Goal: Transaction & Acquisition: Purchase product/service

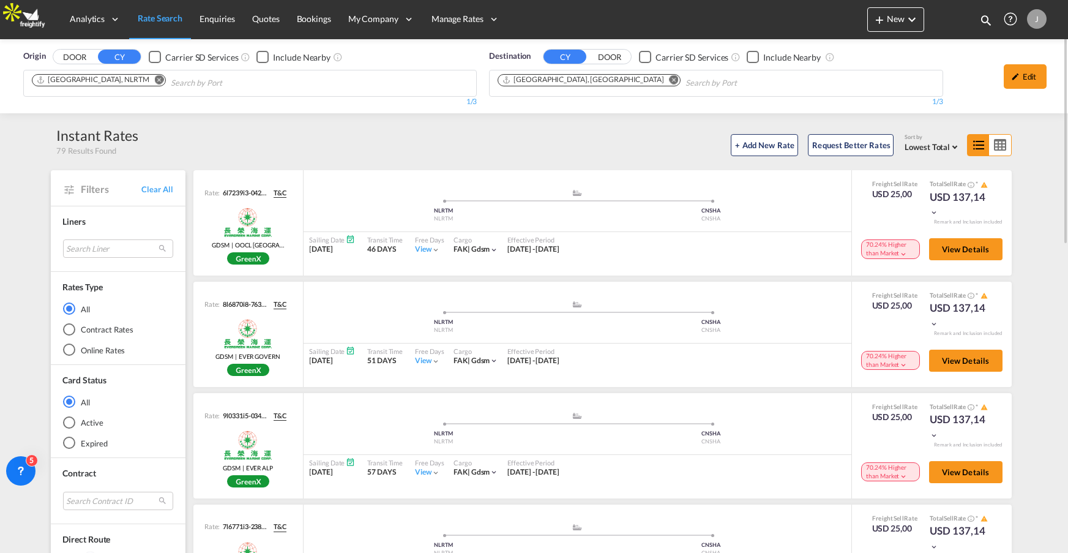
click at [1037, 21] on div "J" at bounding box center [1037, 19] width 20 height 20
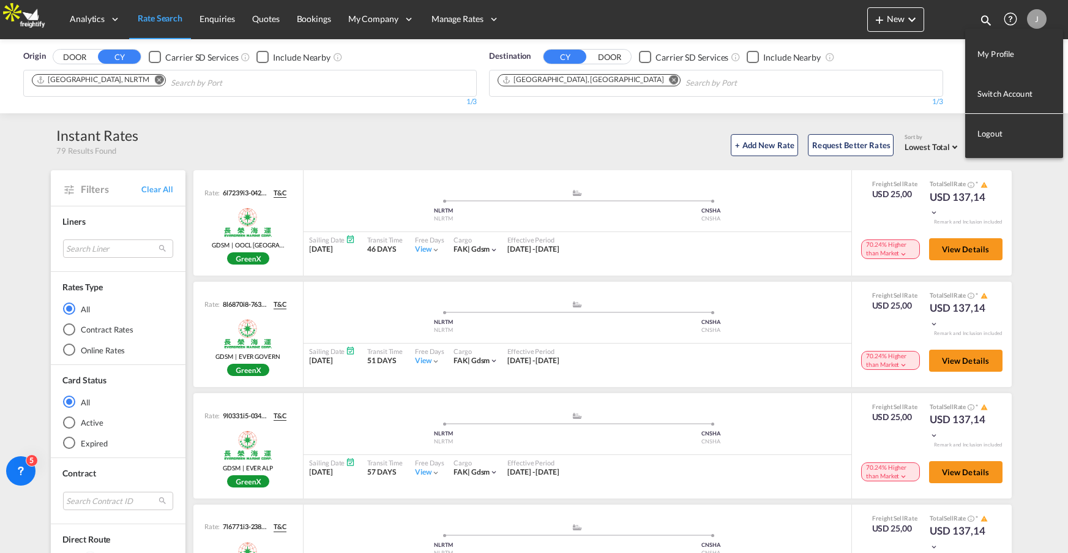
click at [990, 133] on button "Logout" at bounding box center [1014, 133] width 98 height 24
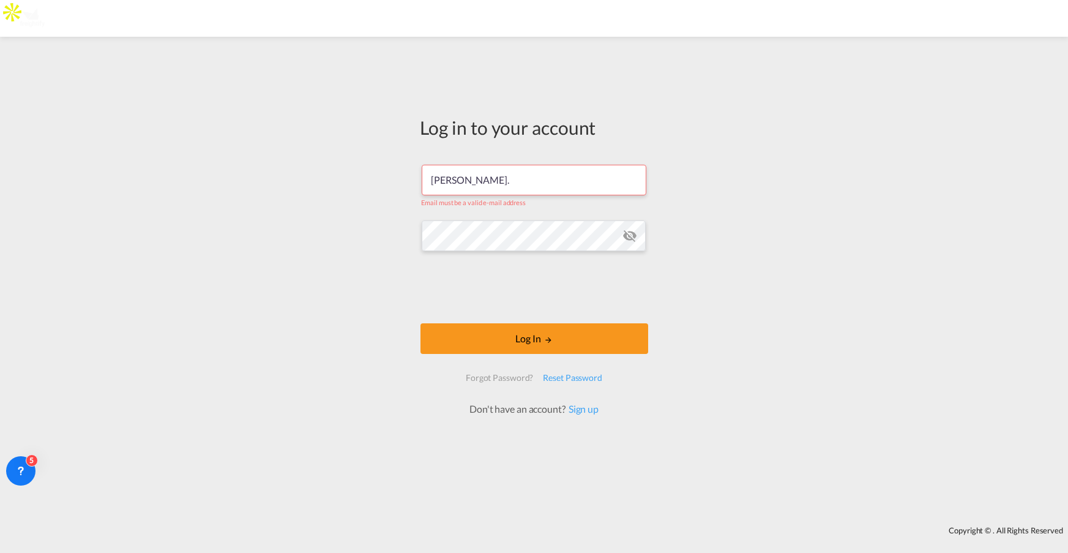
type input "jesper.johansen@freightify.in"
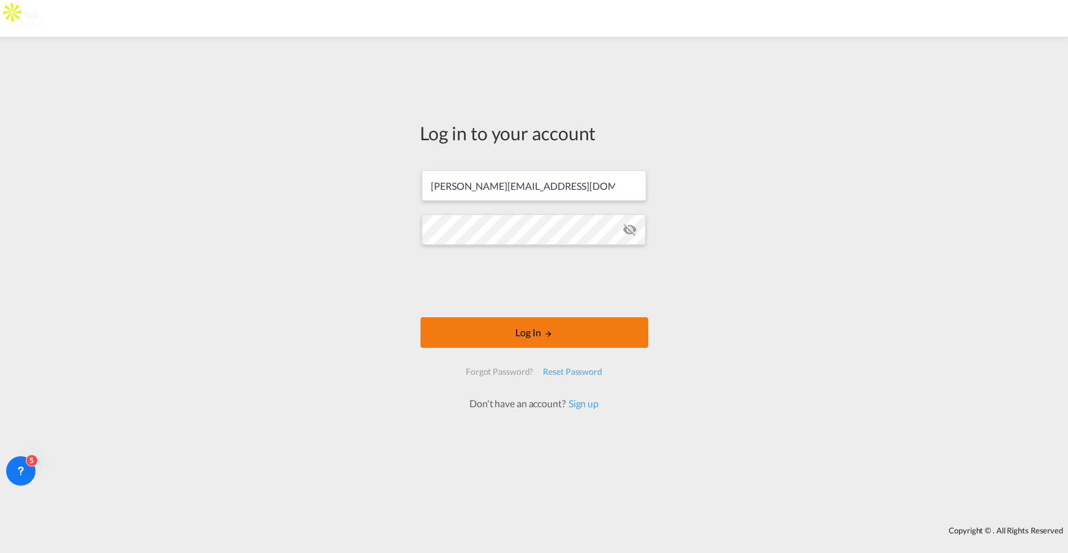
click at [537, 335] on button "Log In" at bounding box center [535, 332] width 228 height 31
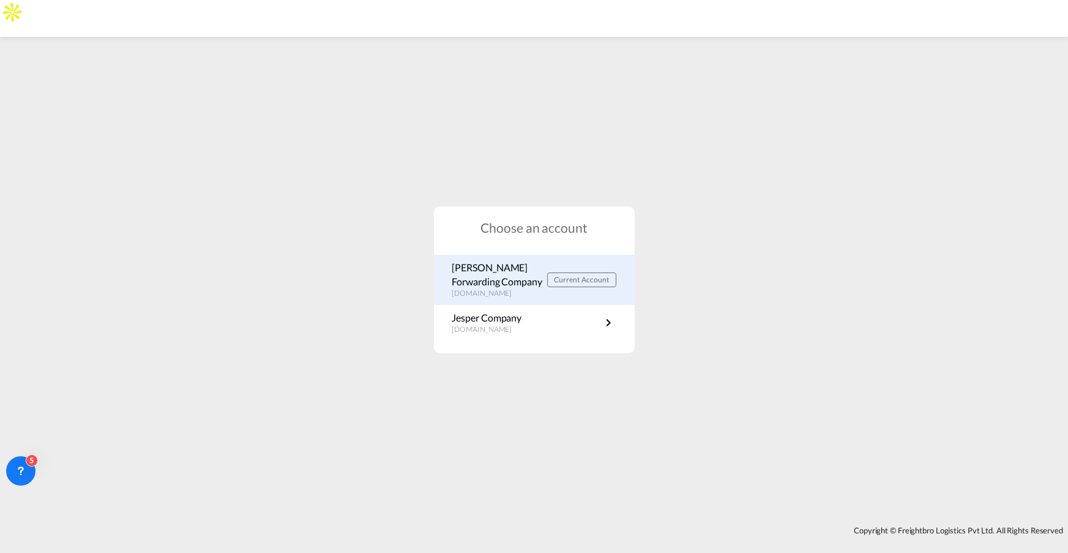
click at [501, 285] on p "Jespers Forwarding Company" at bounding box center [499, 275] width 95 height 28
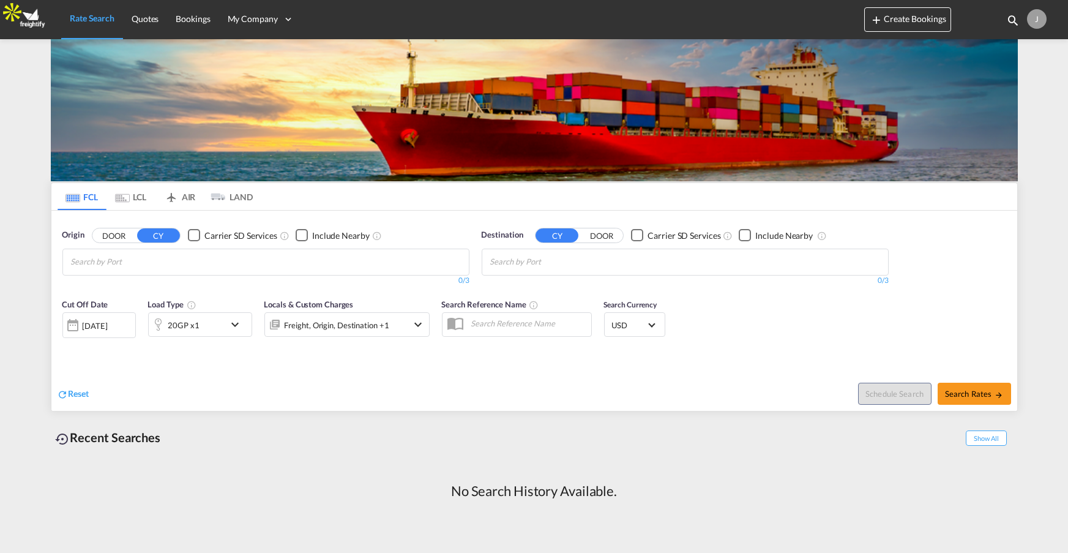
click at [108, 260] on input "Chips input." at bounding box center [129, 262] width 116 height 20
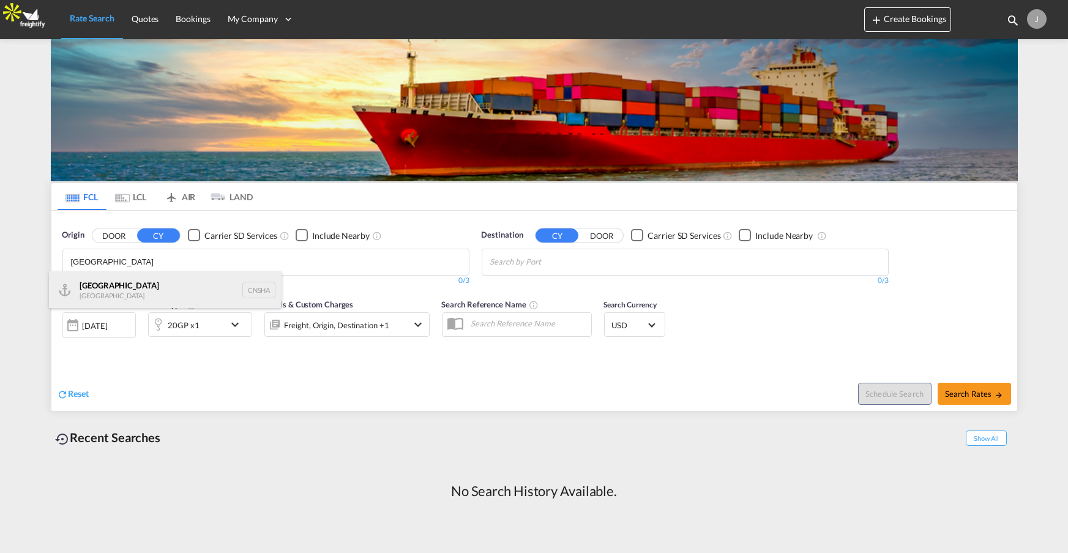
type input "Shanghai"
click at [126, 285] on div "Shanghai China CNSHA" at bounding box center [165, 289] width 233 height 37
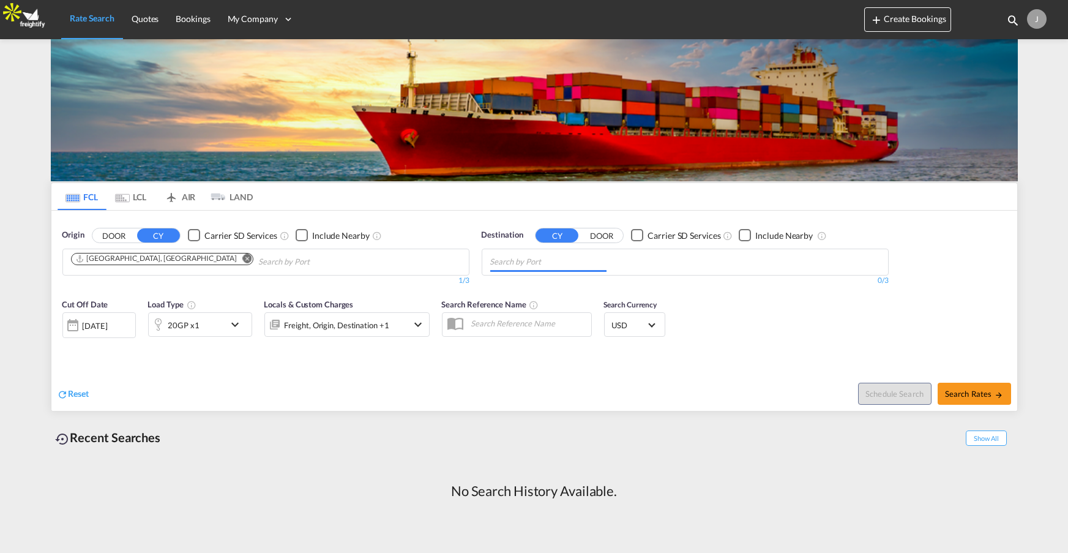
click at [635, 260] on md-chips at bounding box center [685, 262] width 406 height 26
type input "los ang"
click at [528, 281] on div "Los Ang eles, CA United States USLAX" at bounding box center [584, 289] width 233 height 37
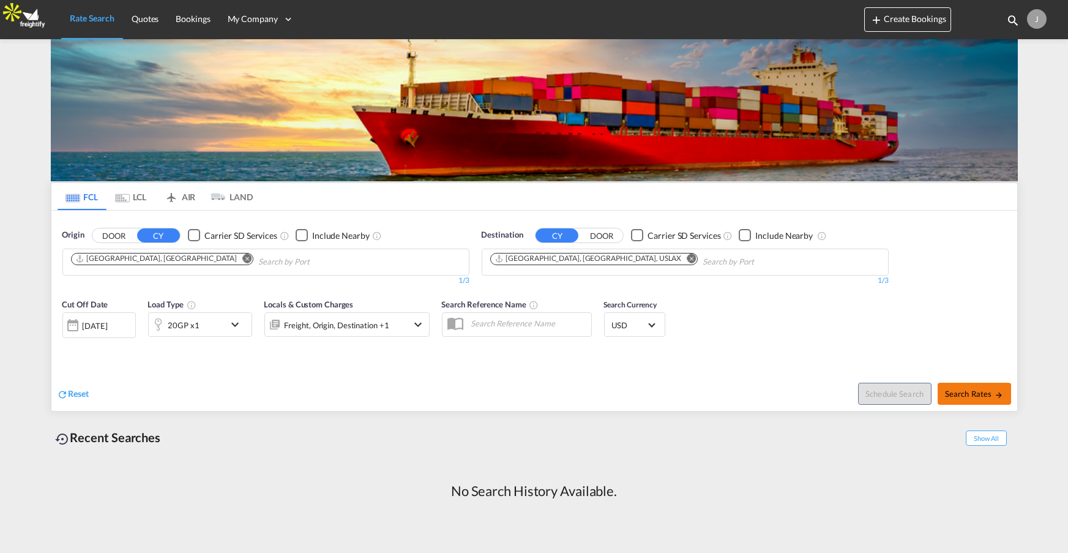
click at [973, 389] on span "Search Rates" at bounding box center [974, 394] width 59 height 10
type input "CNSHA to USLAX / 16 Sep 2025"
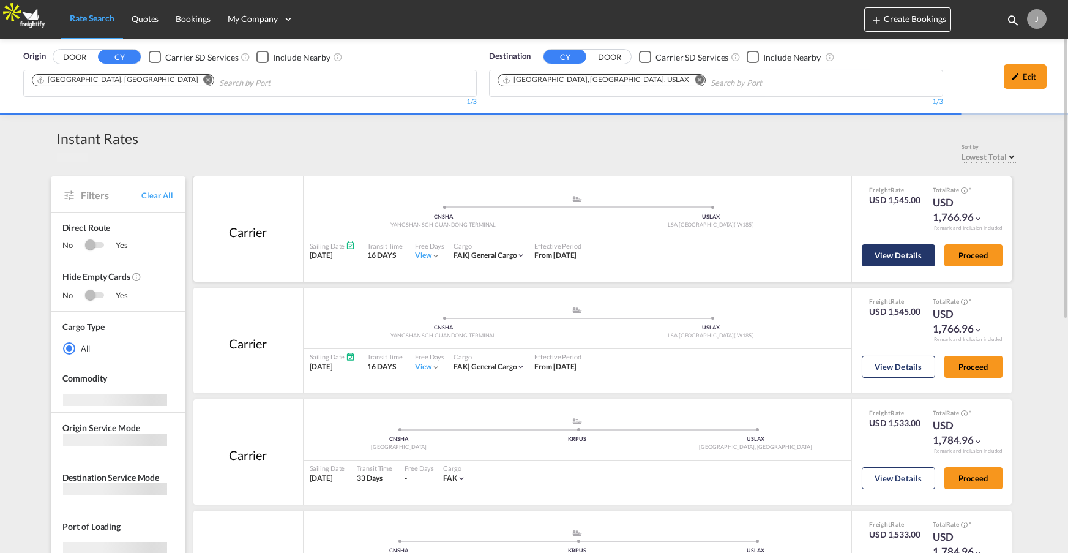
click at [892, 253] on button "View Details" at bounding box center [898, 255] width 73 height 22
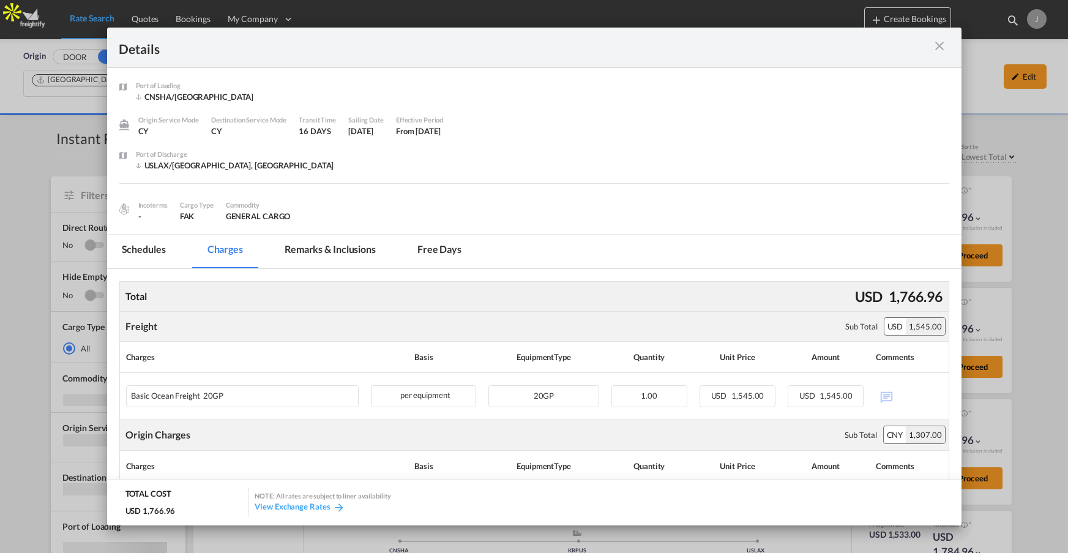
click at [941, 43] on md-icon "icon-close m-3 fg-AAA8AD cursor" at bounding box center [940, 46] width 15 height 15
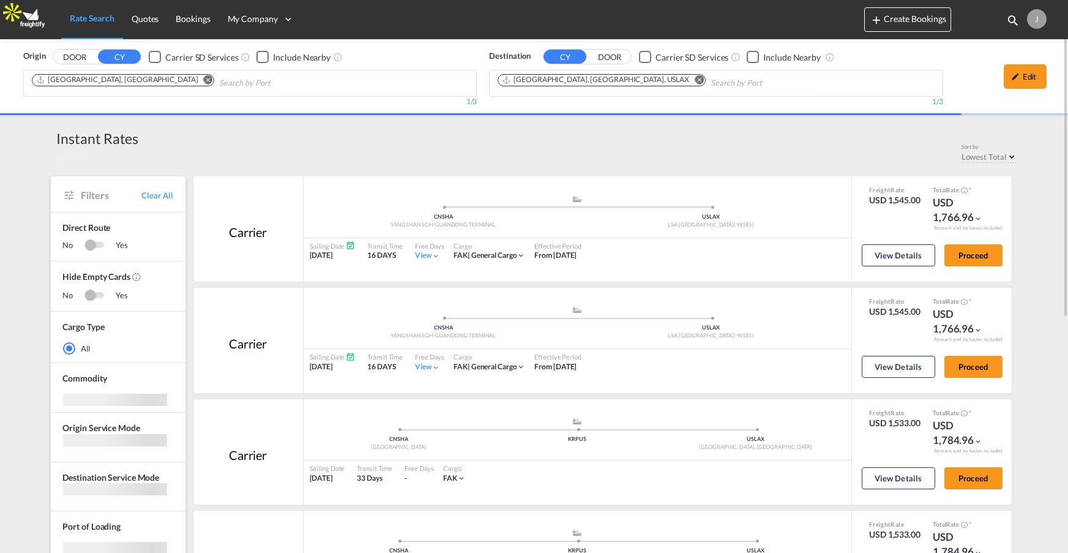
click at [1034, 18] on div "J" at bounding box center [1037, 19] width 20 height 20
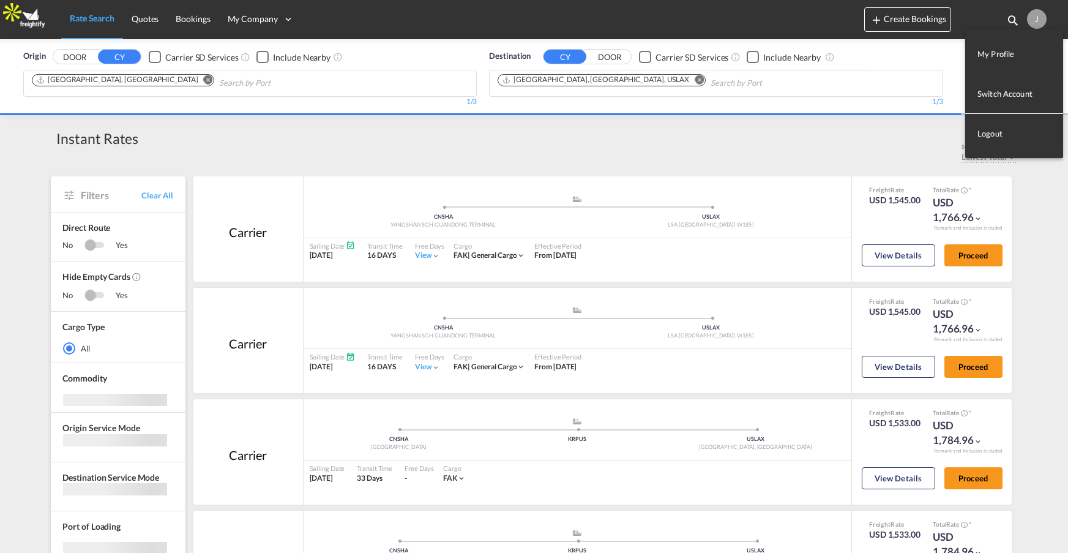
click at [998, 137] on button "Logout" at bounding box center [1014, 133] width 98 height 24
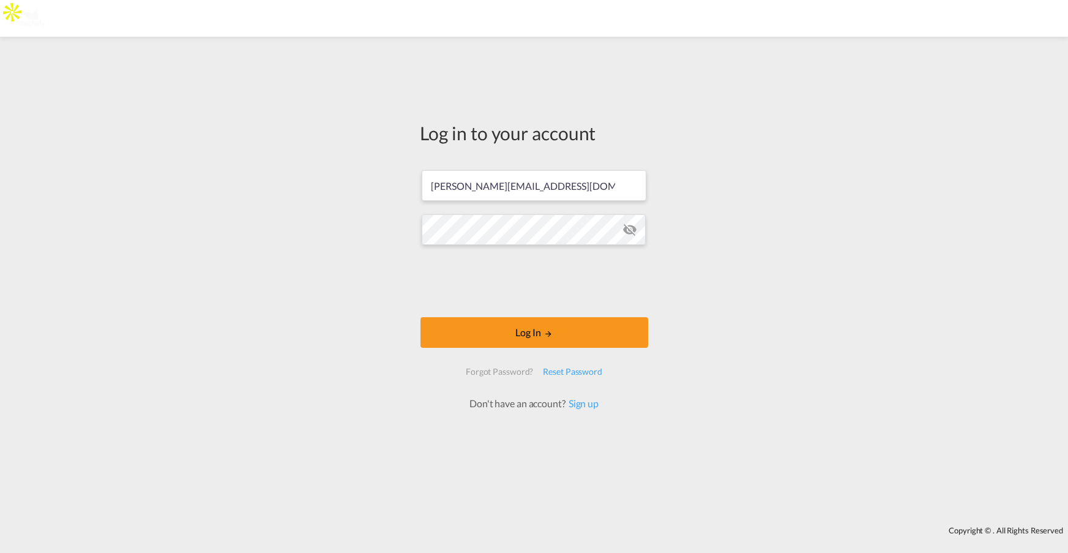
type input "jesper.johansen@freightify.com"
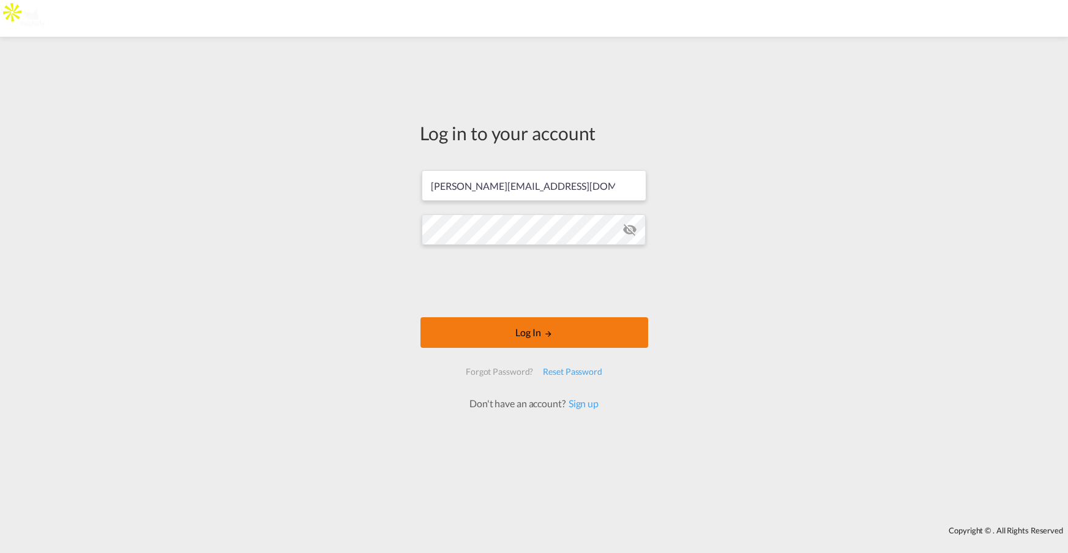
click at [499, 332] on button "Log In" at bounding box center [535, 332] width 228 height 31
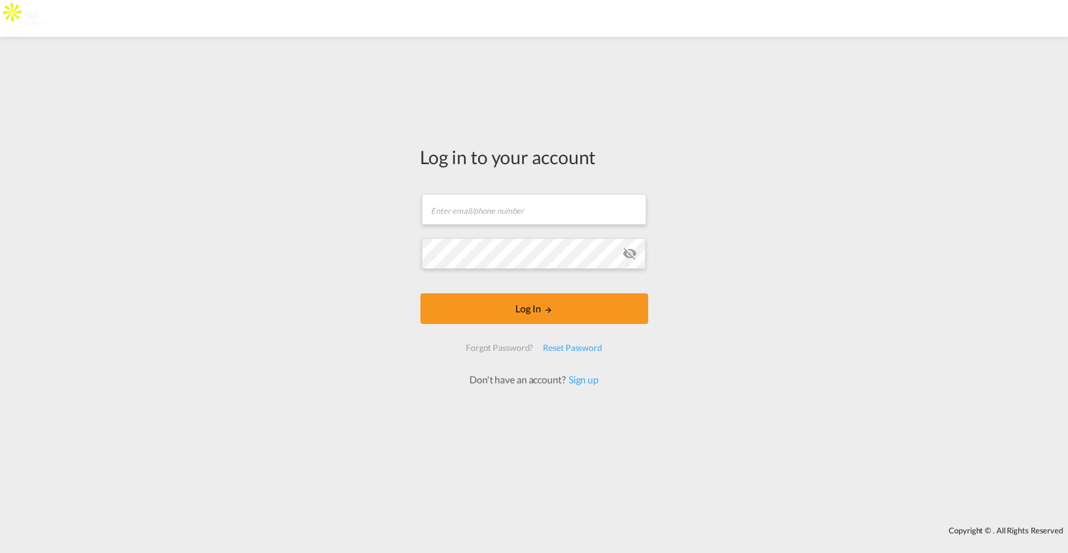
click at [488, 209] on body "Log in to your account Email field is required Password field is required Log I…" at bounding box center [534, 276] width 1068 height 553
type input "jesper.johansen@freightify.com"
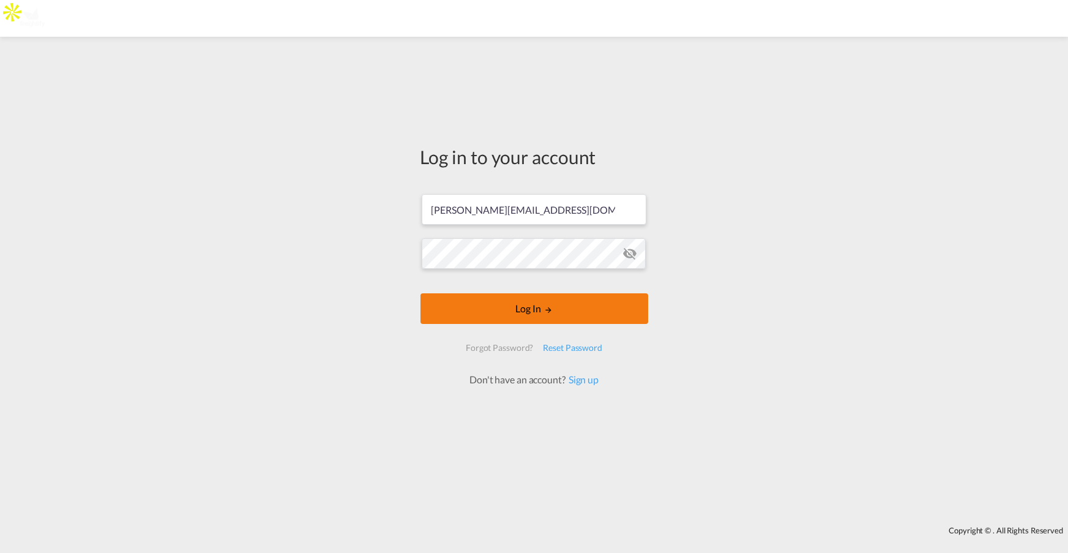
click at [536, 309] on button "Log In" at bounding box center [535, 308] width 228 height 31
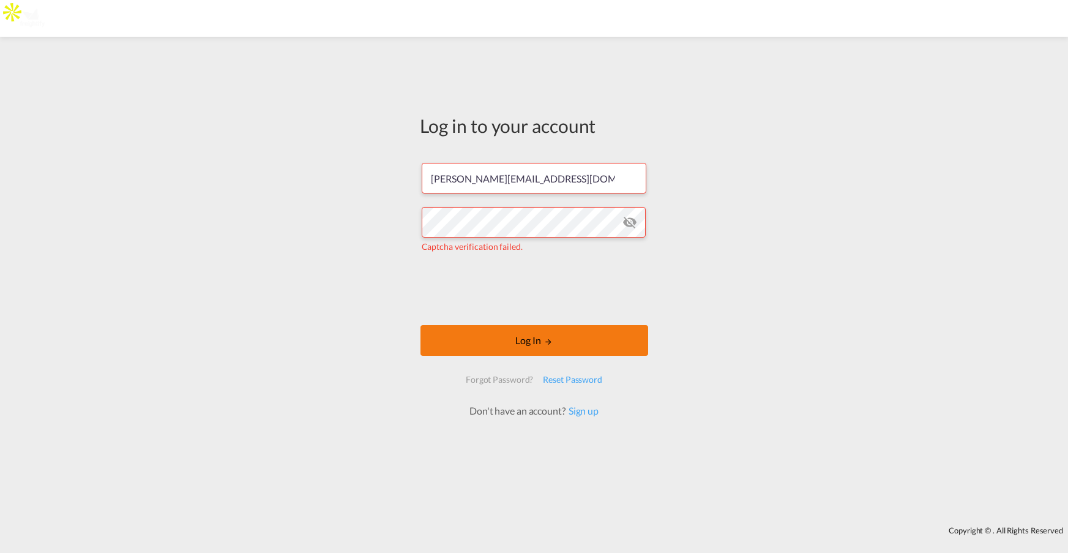
click at [524, 345] on button "Log In" at bounding box center [535, 340] width 228 height 31
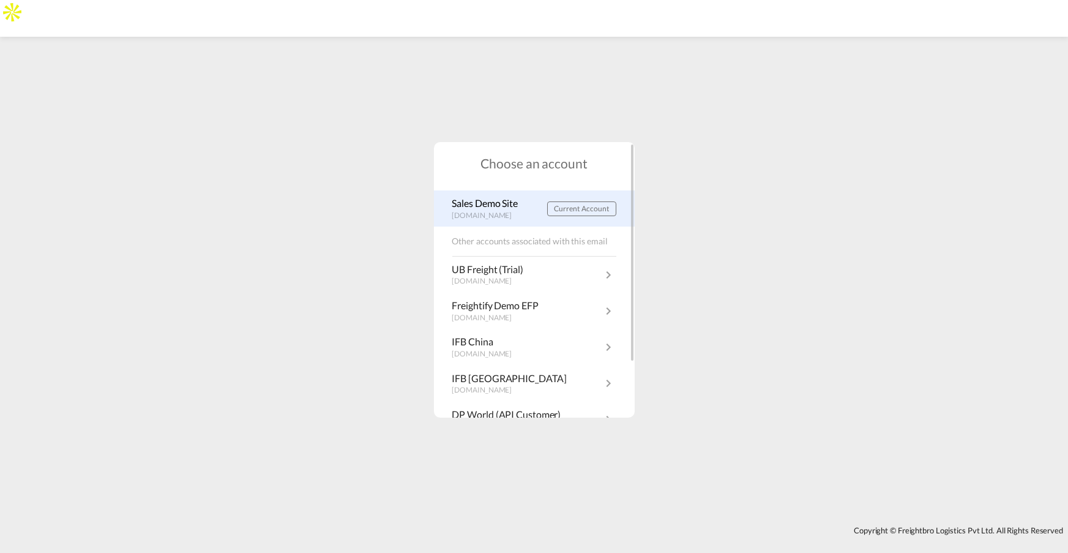
click at [489, 213] on p "demo.freightify.com" at bounding box center [488, 216] width 72 height 10
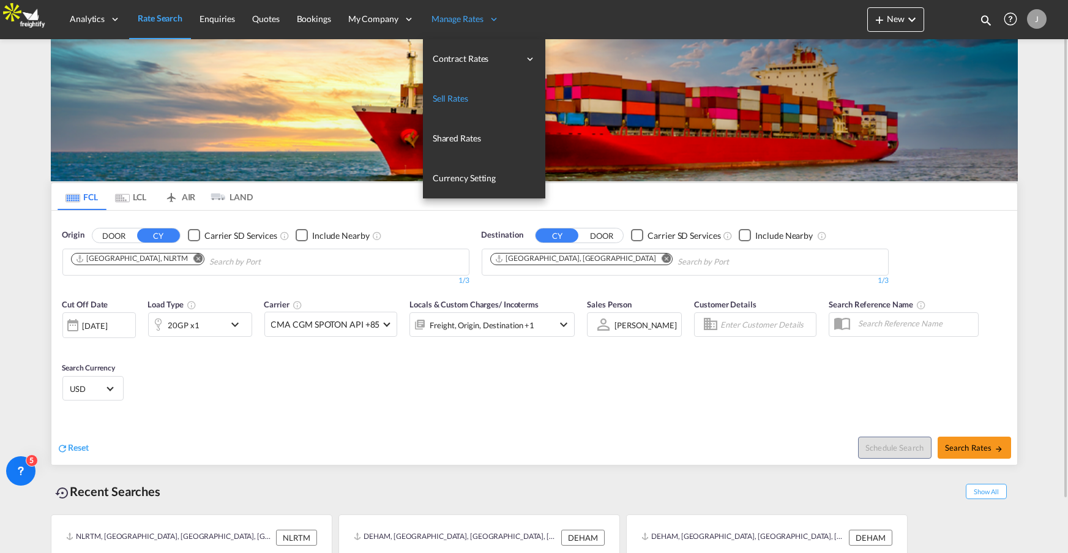
click at [455, 100] on span "Sell Rates" at bounding box center [451, 98] width 36 height 10
